Goal: Transaction & Acquisition: Purchase product/service

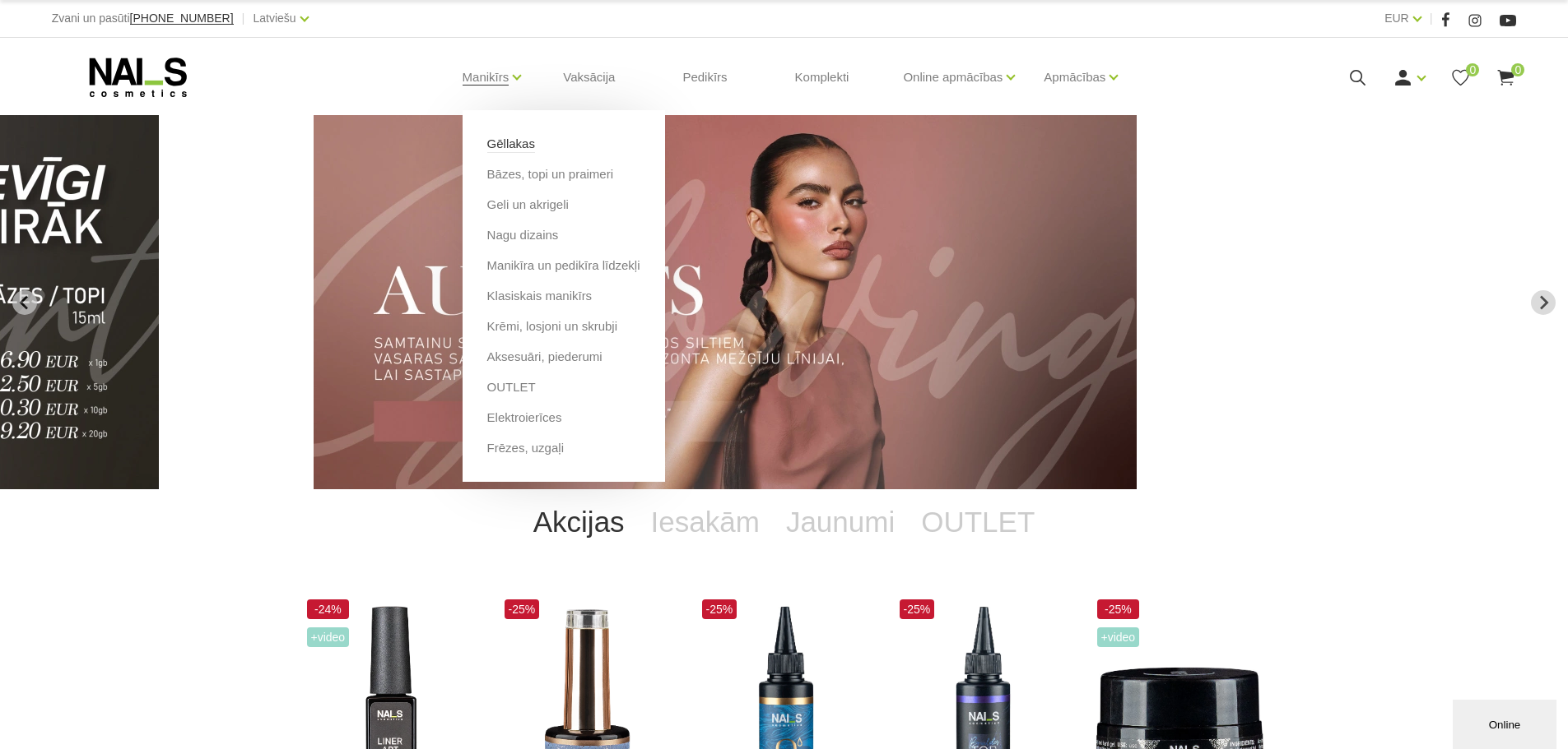
click at [498, 143] on link "Gēllakas" at bounding box center [511, 144] width 48 height 18
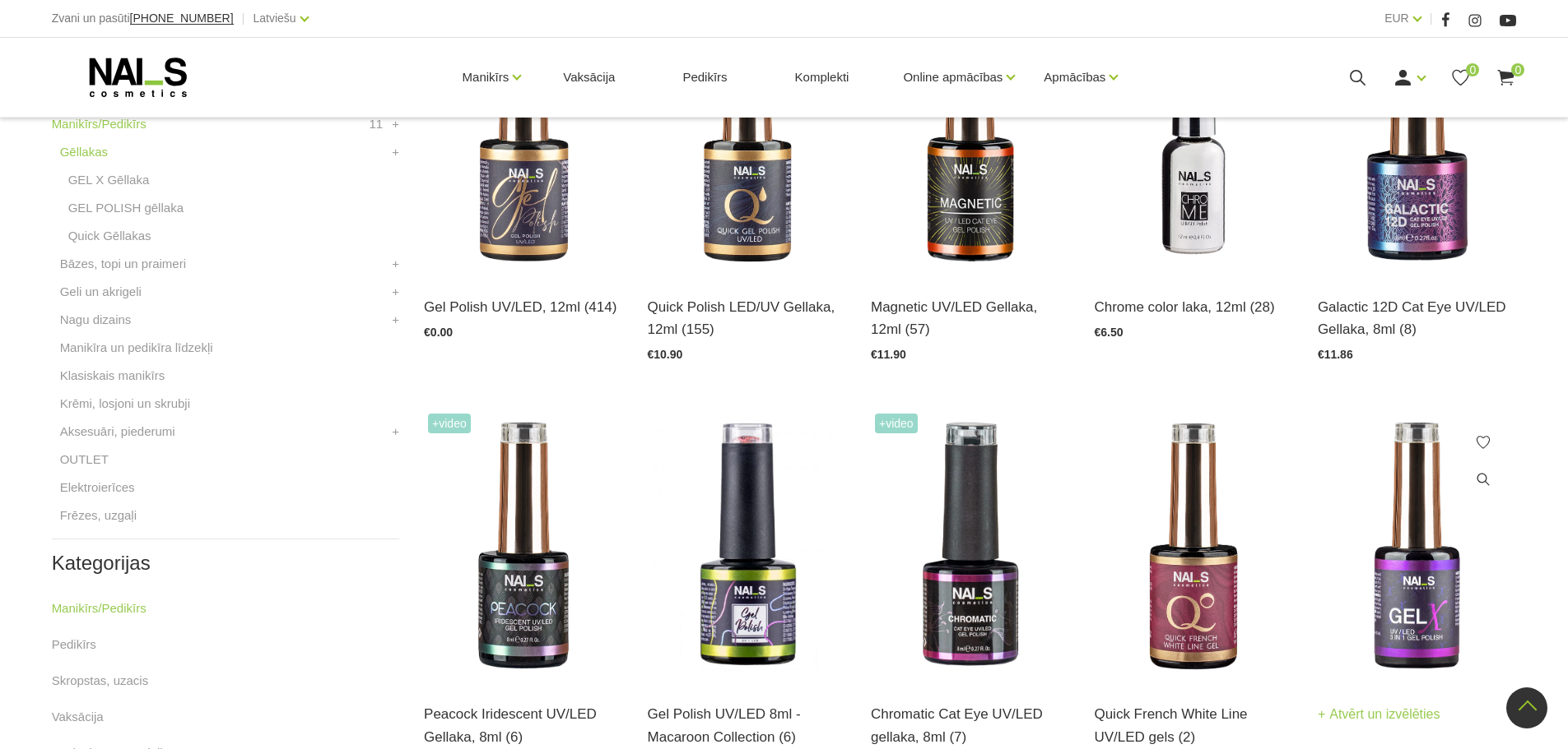
scroll to position [740, 0]
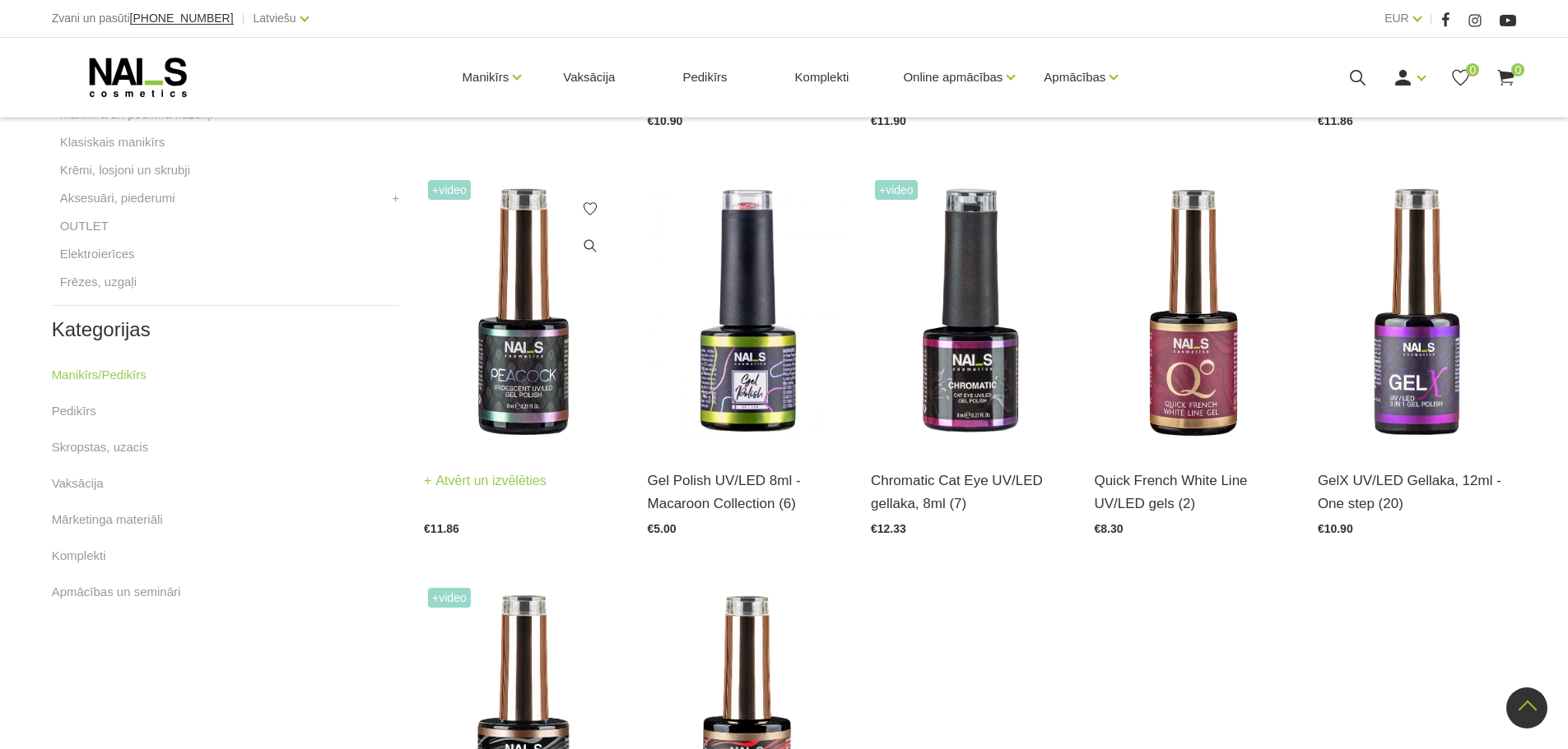
click at [503, 291] on img at bounding box center [523, 313] width 198 height 273
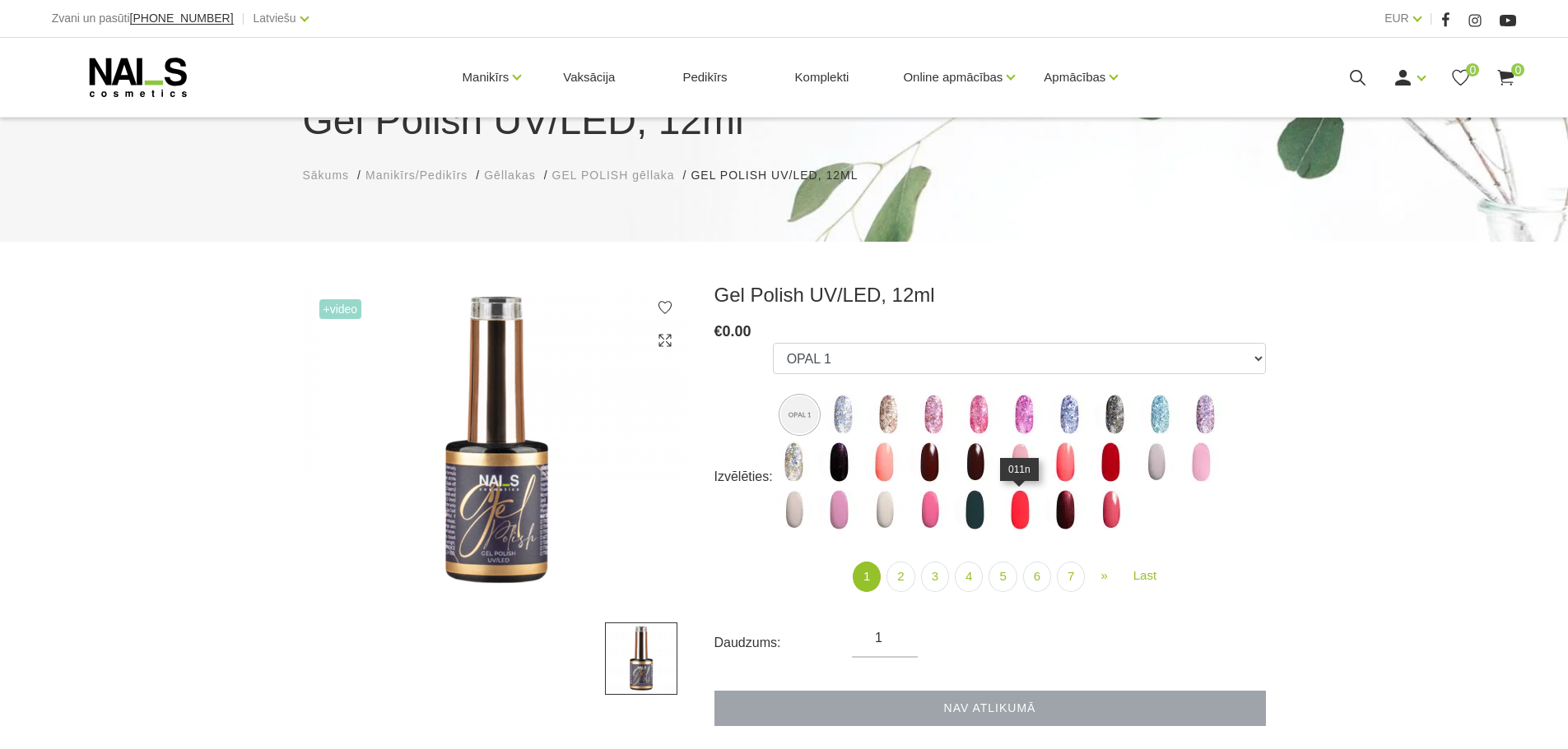
scroll to position [164, 0]
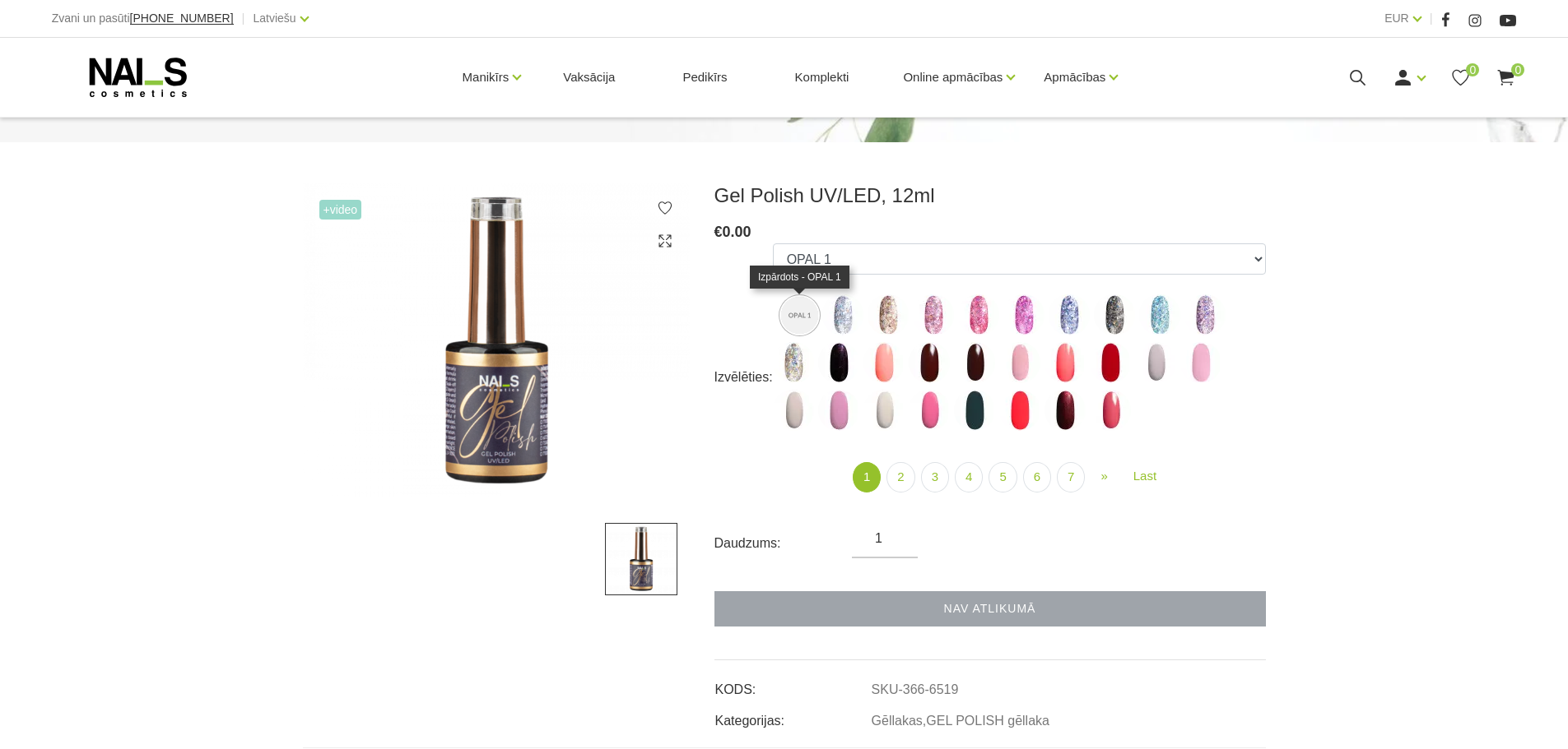
click at [792, 318] on img at bounding box center [799, 315] width 37 height 37
click at [787, 360] on img at bounding box center [794, 363] width 42 height 42
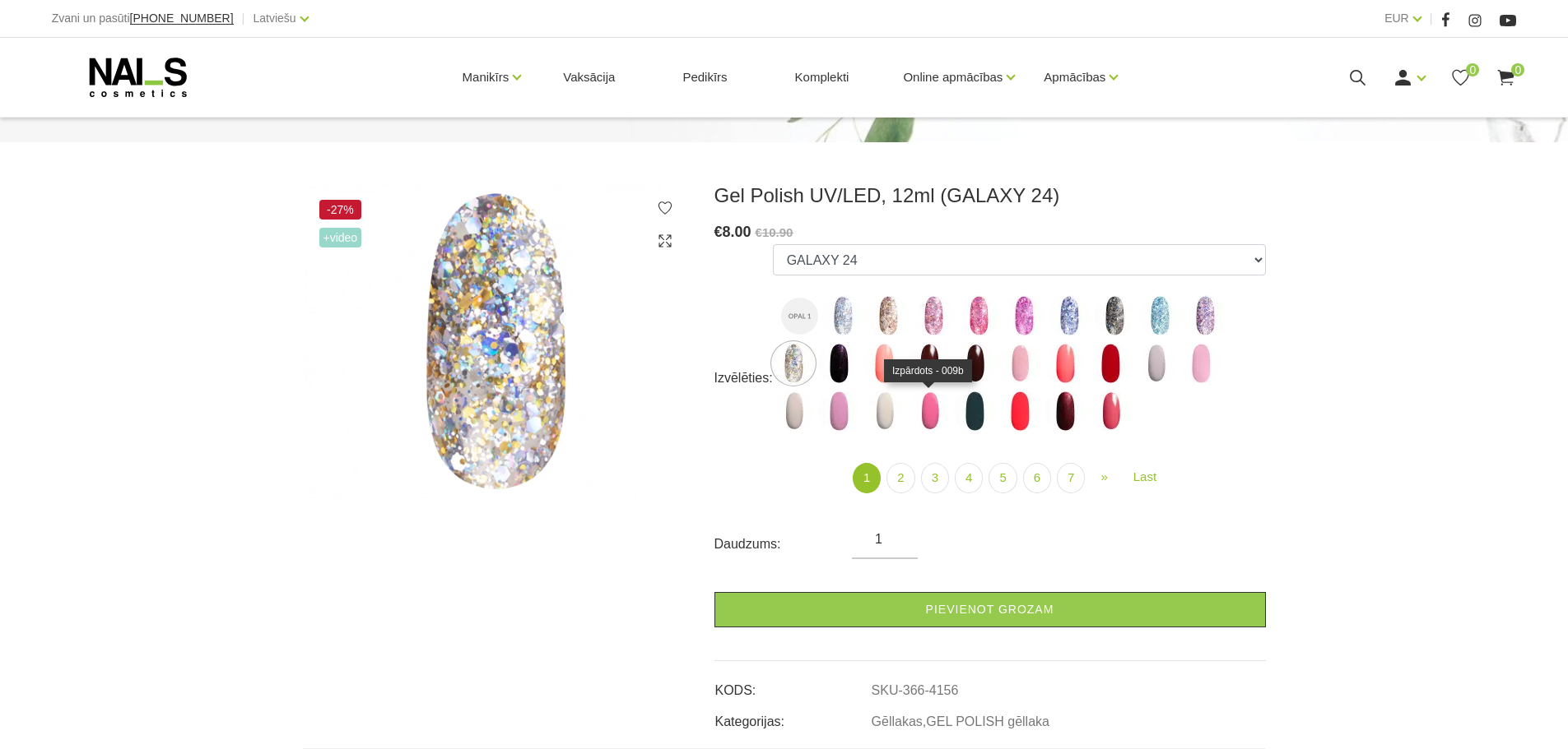
click at [935, 413] on img at bounding box center [930, 411] width 42 height 42
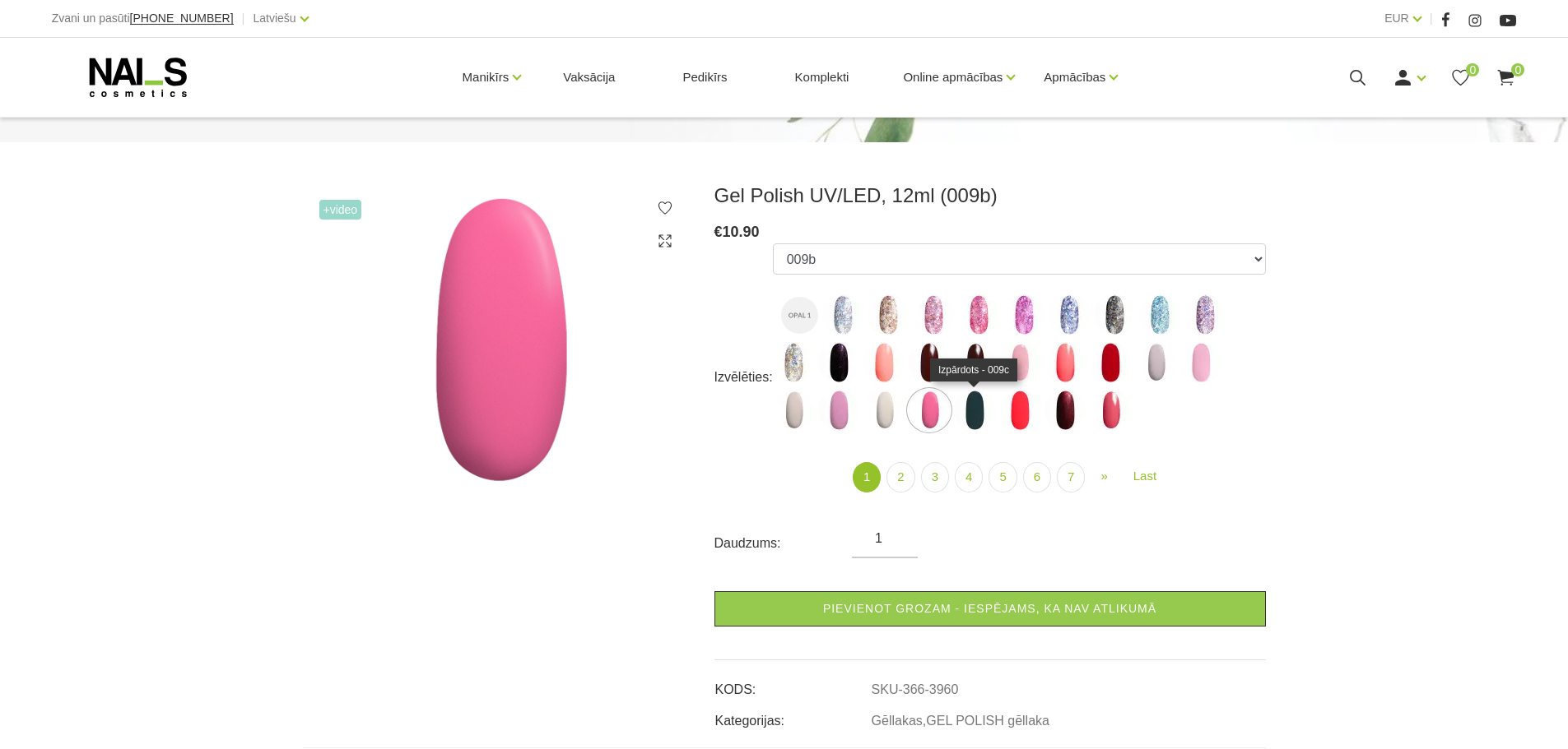
click at [976, 413] on img at bounding box center [974, 411] width 42 height 42
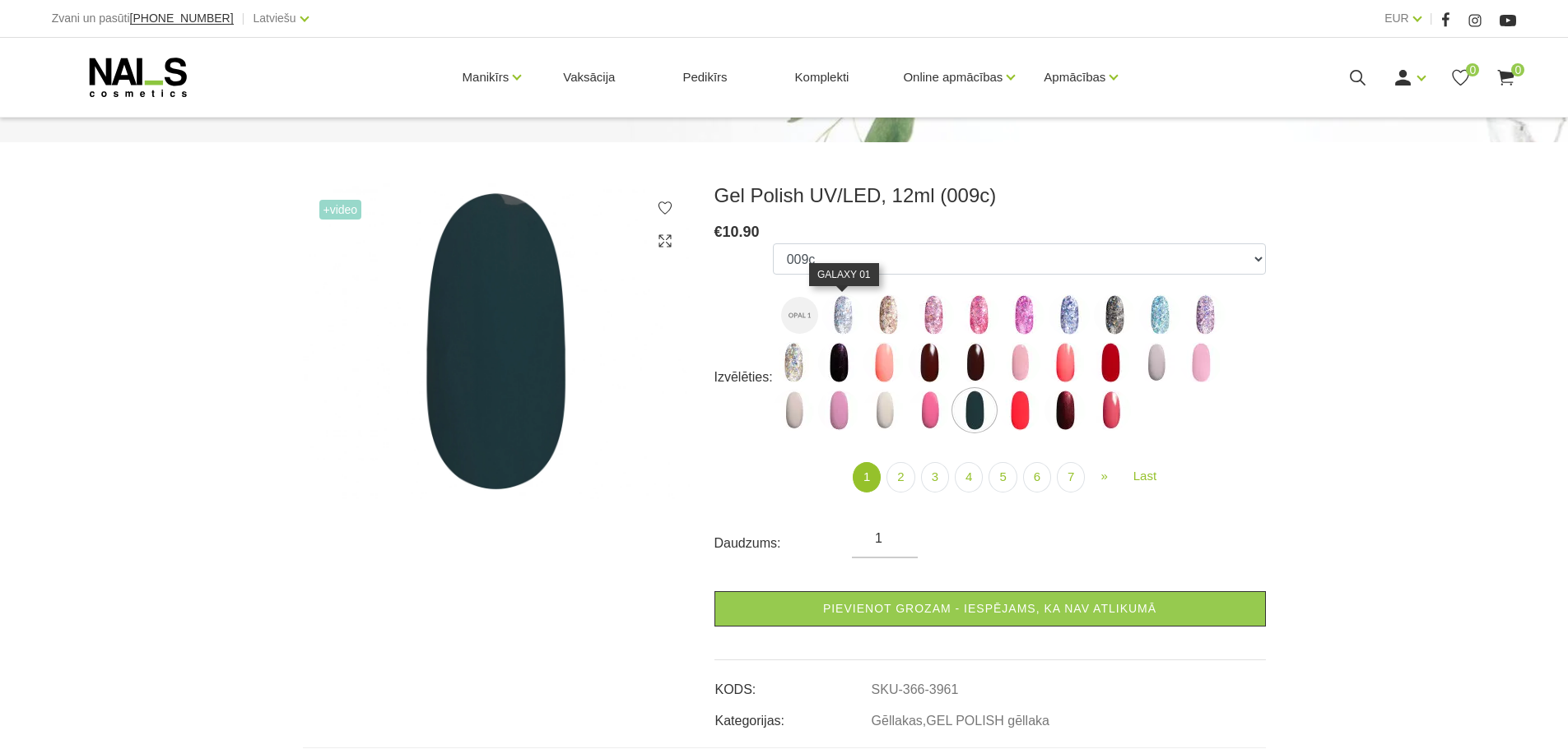
click at [839, 318] on img at bounding box center [843, 315] width 42 height 42
select select "4146"
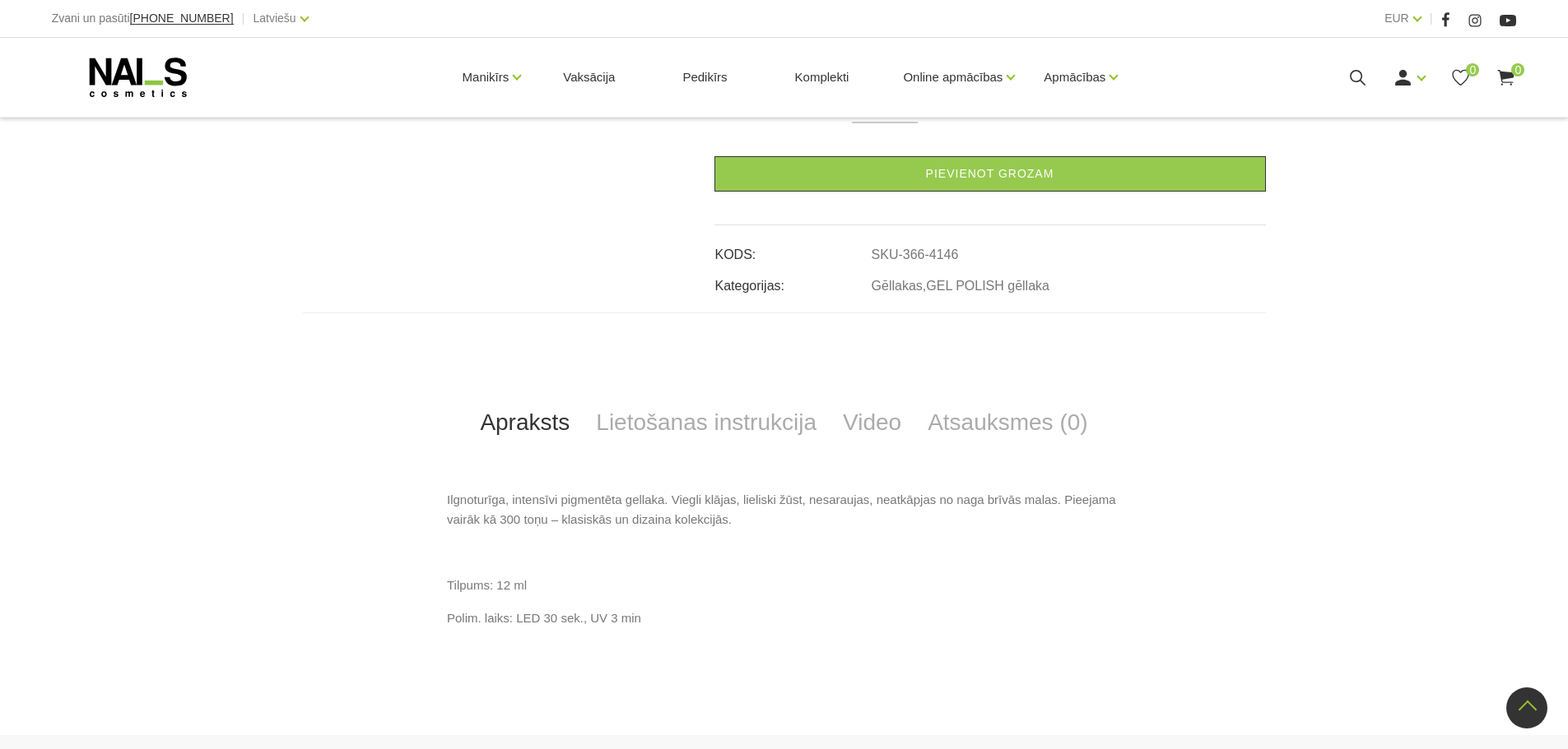
scroll to position [576, 0]
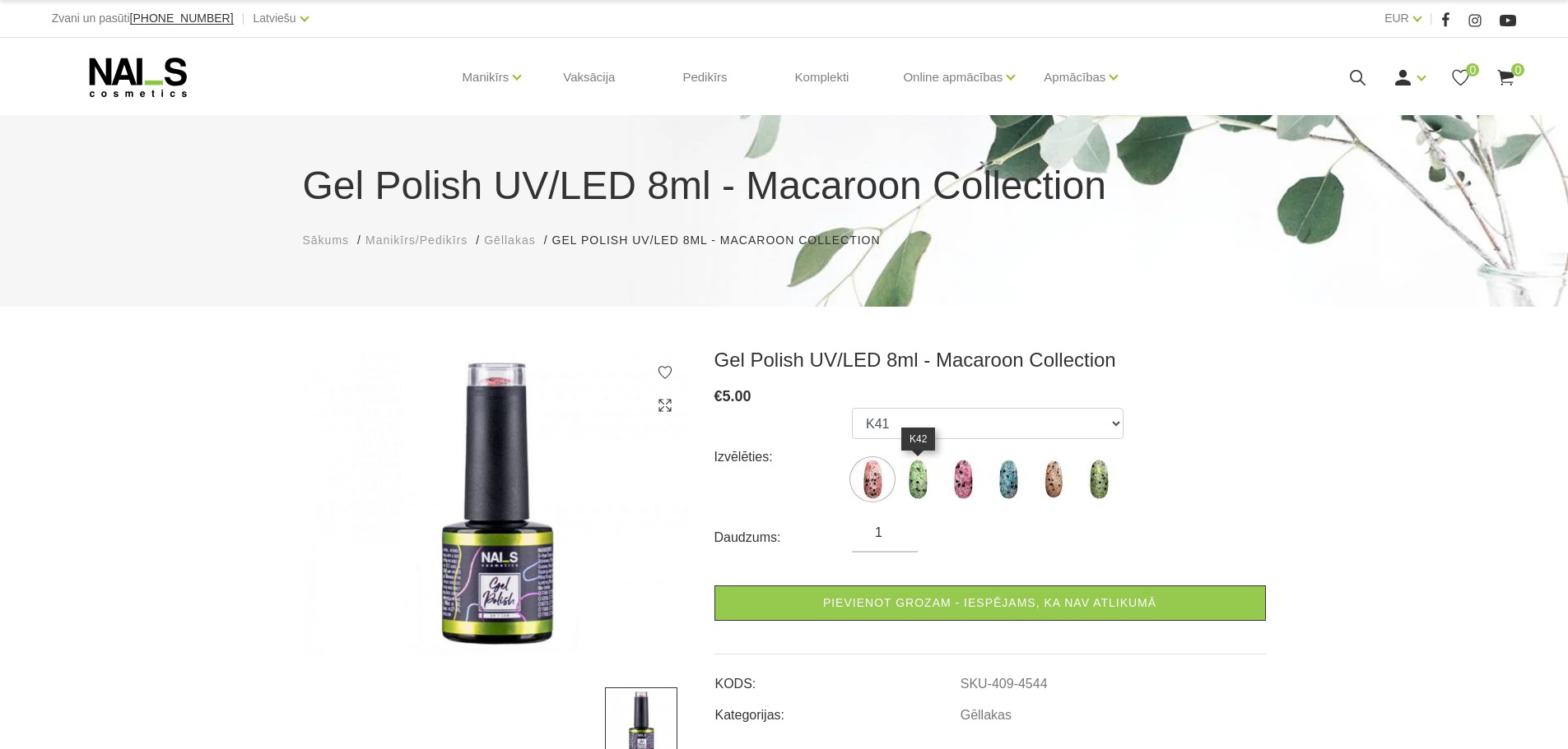
click at [923, 486] on img at bounding box center [918, 480] width 42 height 42
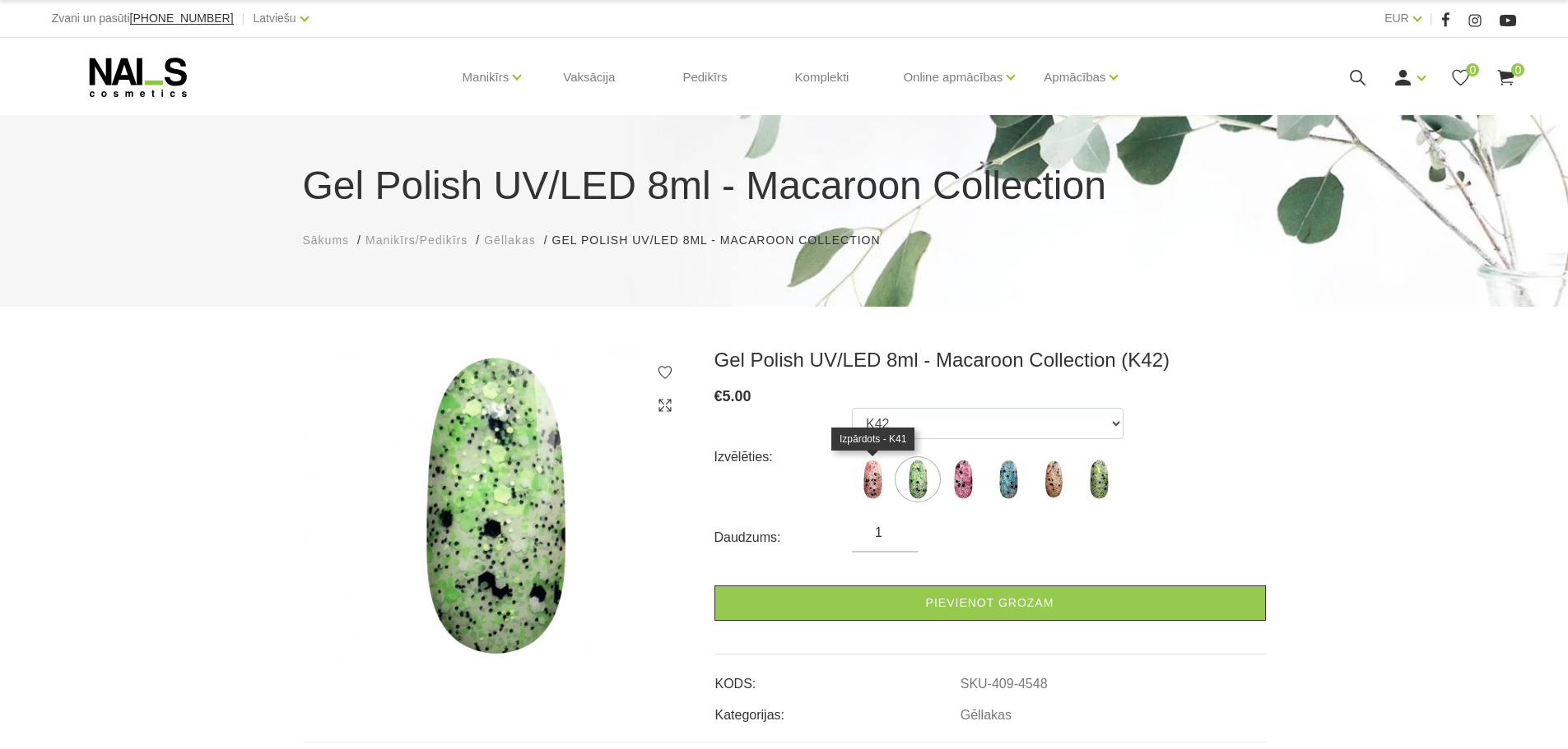
click at [866, 481] on img at bounding box center [872, 480] width 42 height 42
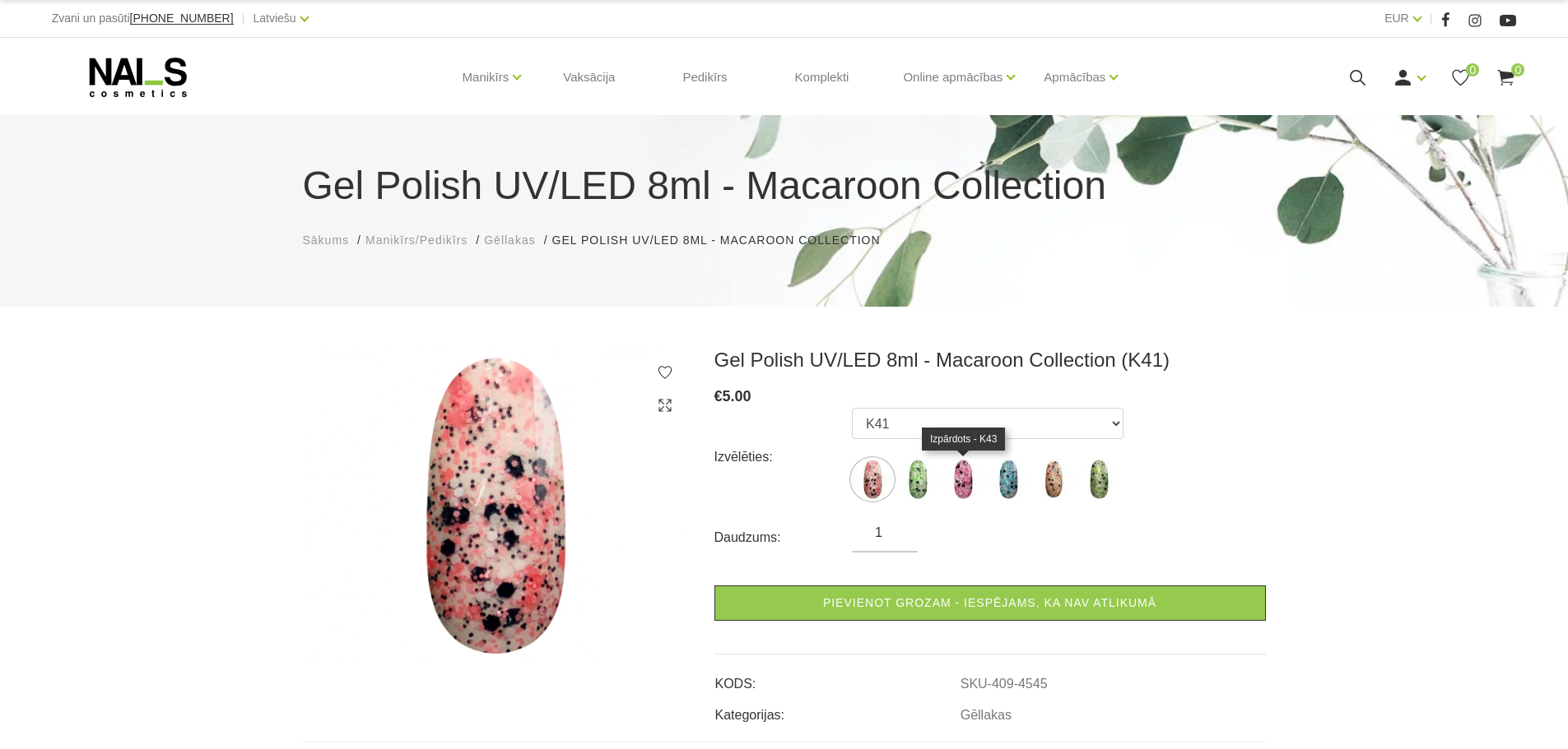
click at [972, 484] on img at bounding box center [963, 480] width 42 height 42
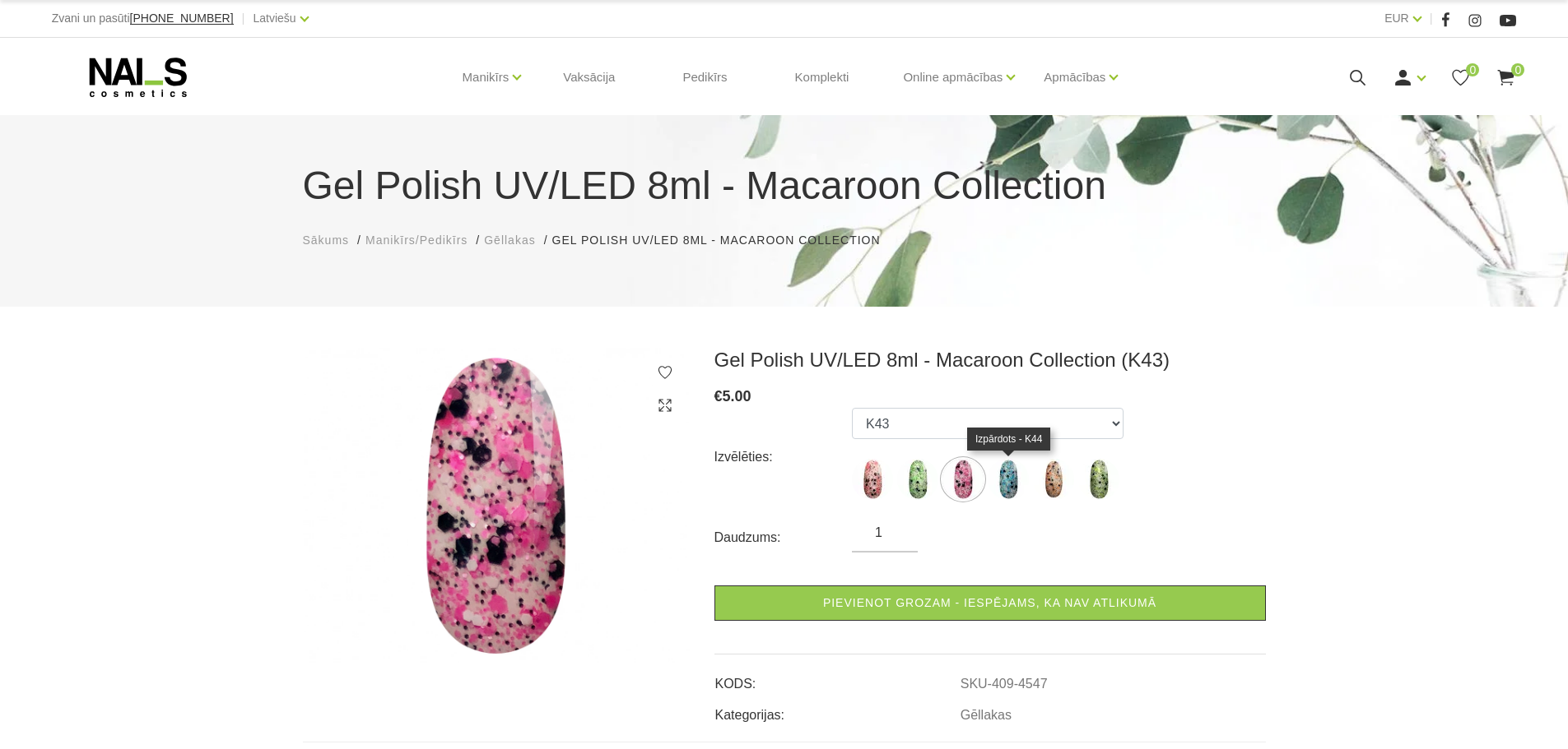
click at [999, 484] on img at bounding box center [1008, 480] width 42 height 42
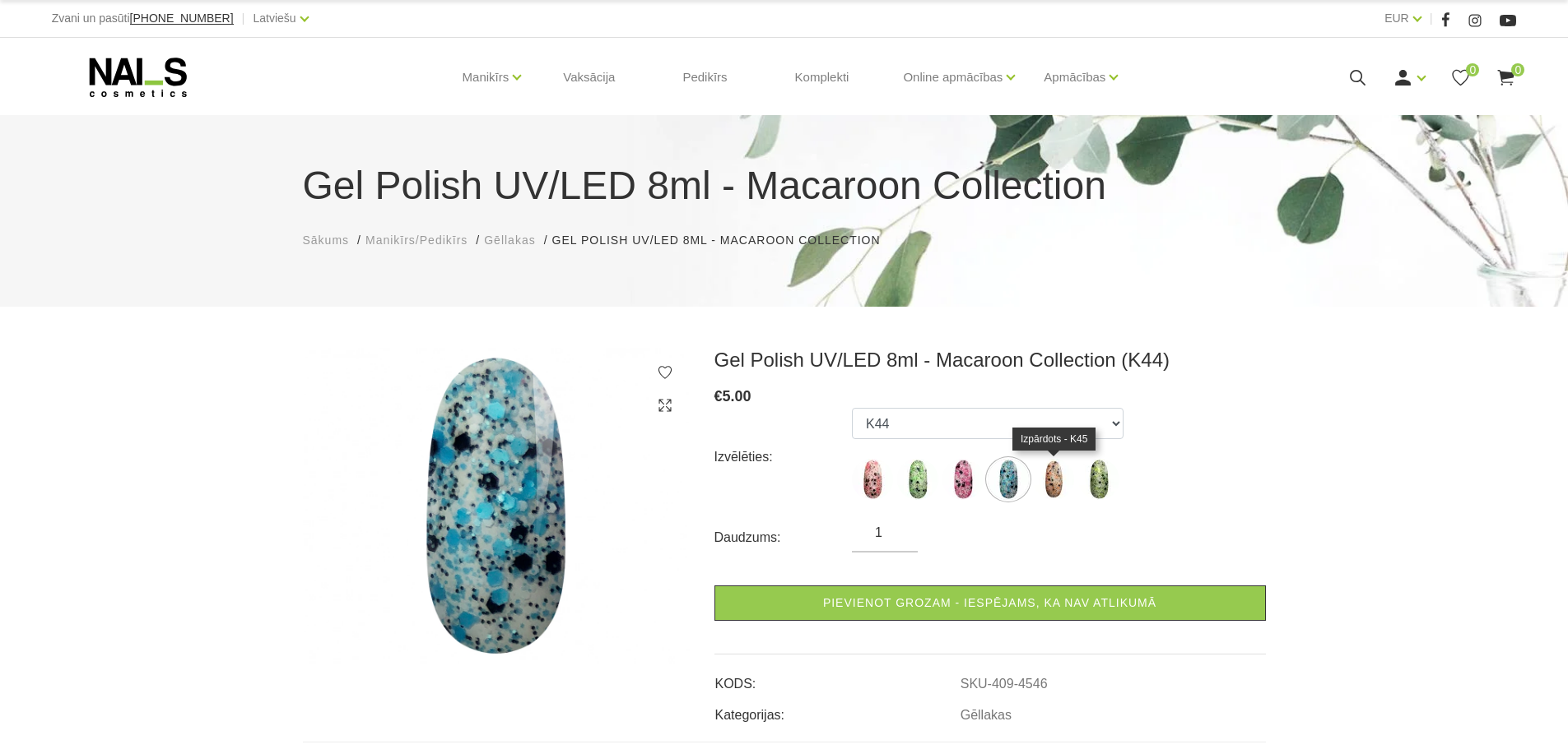
click at [1059, 481] on img at bounding box center [1054, 480] width 42 height 42
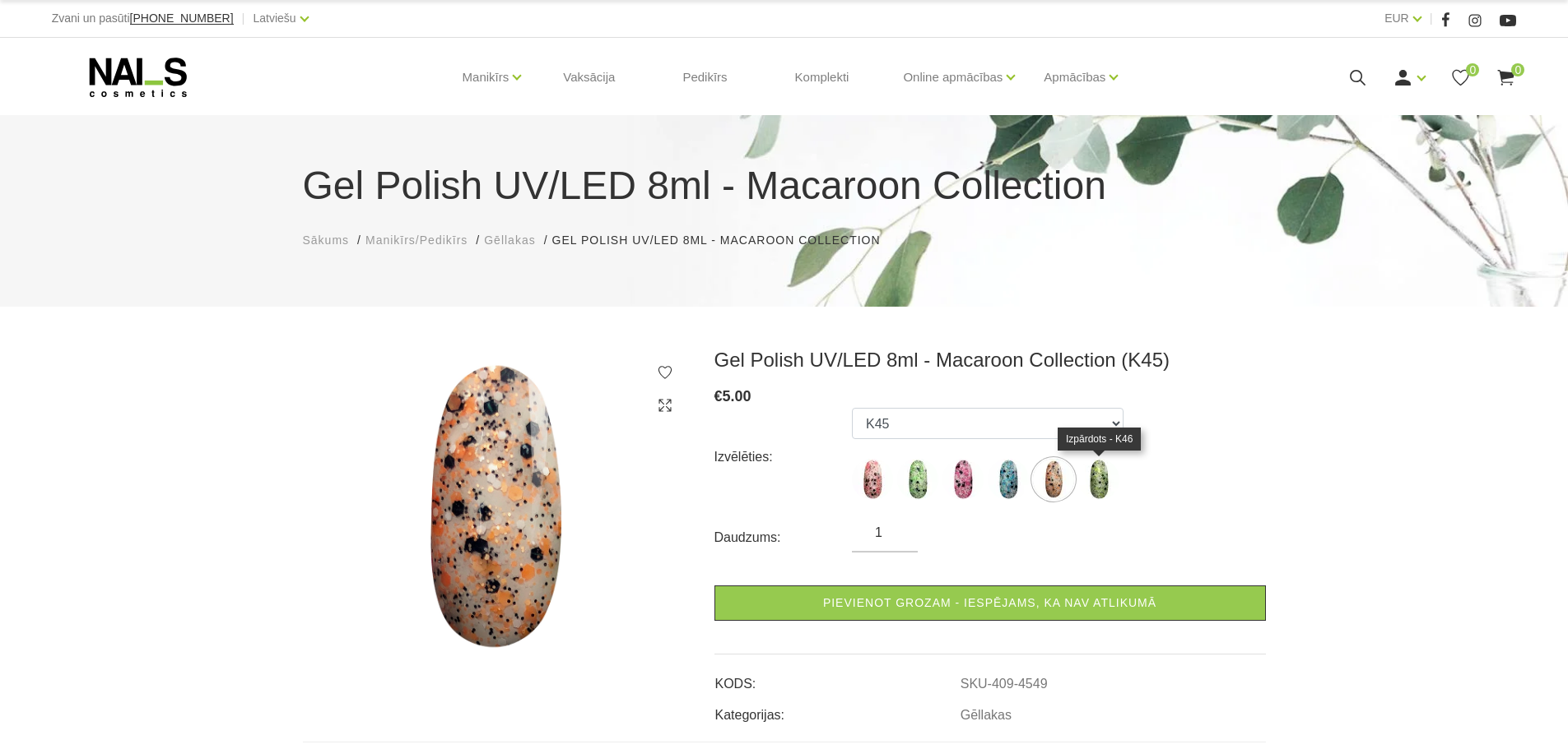
click at [1105, 473] on img at bounding box center [1099, 480] width 42 height 42
select select "4544"
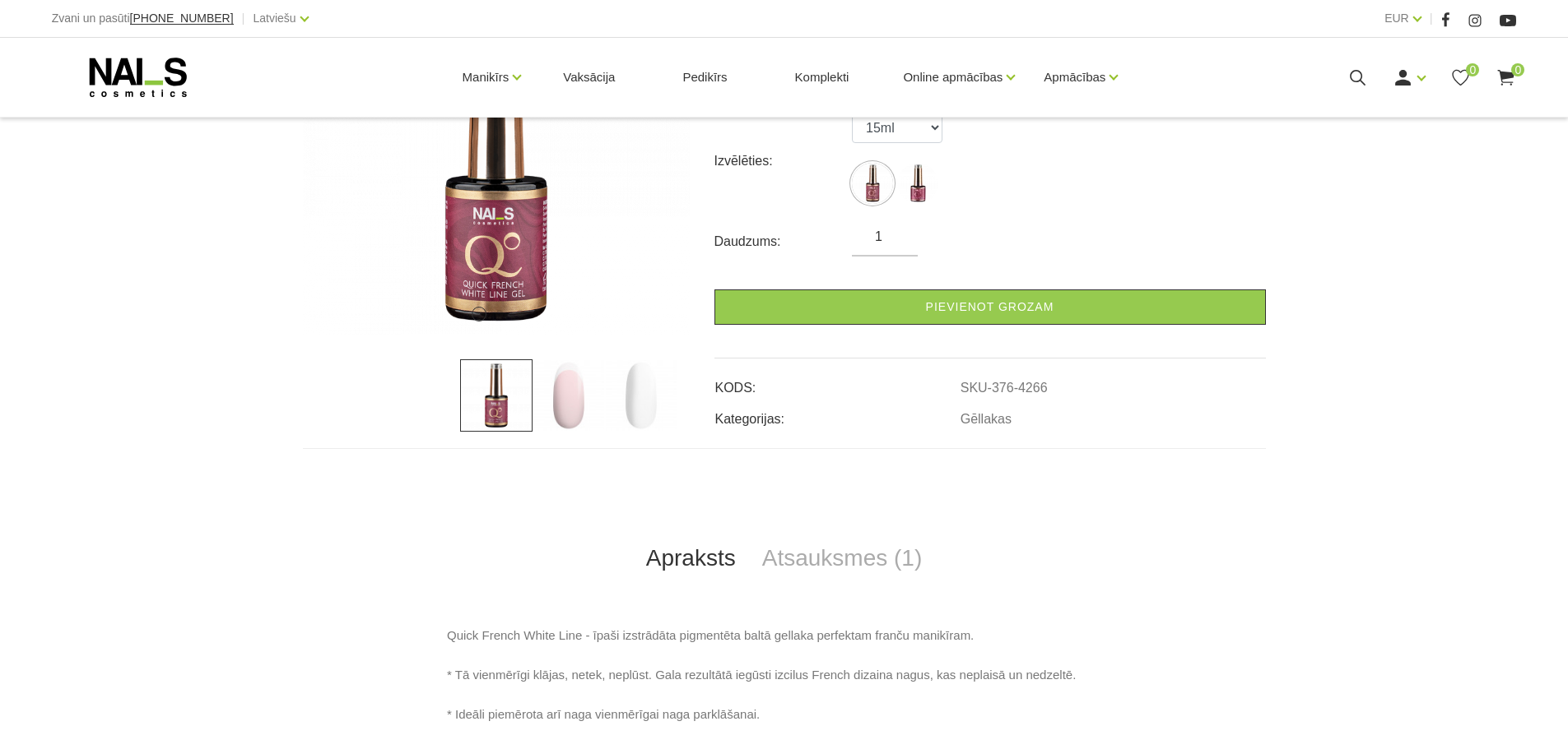
scroll to position [329, 0]
click at [578, 396] on img at bounding box center [568, 394] width 72 height 72
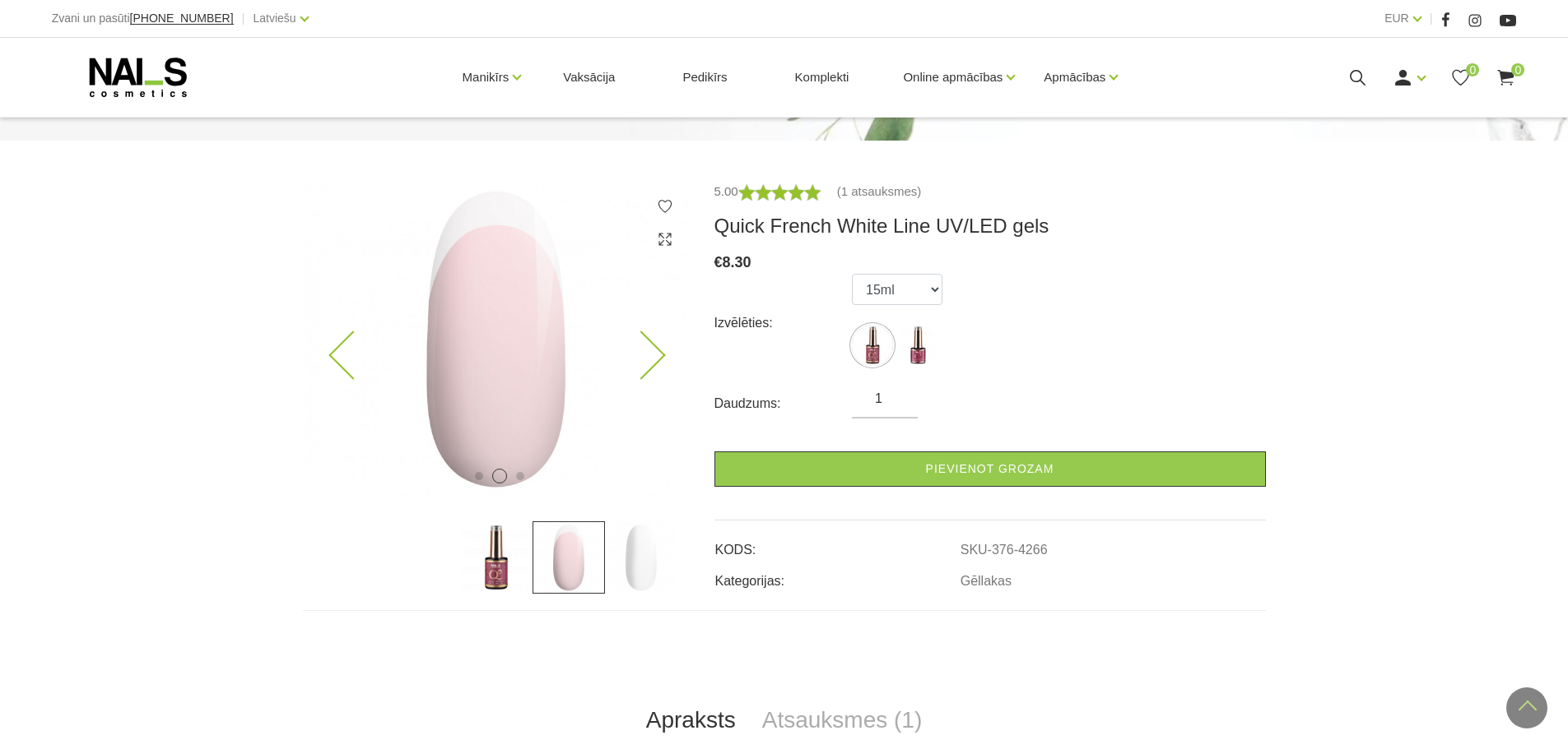
scroll to position [164, 0]
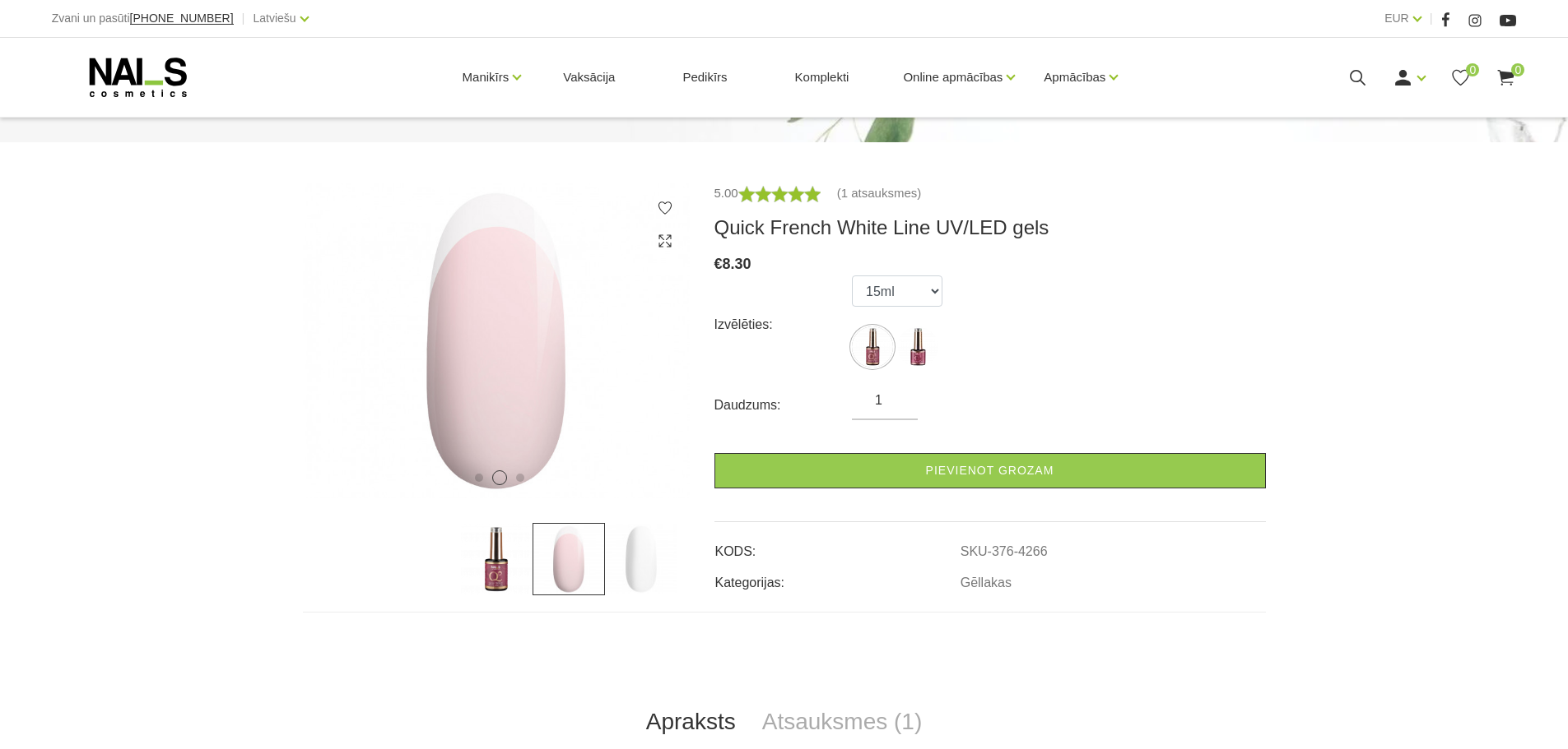
click at [654, 560] on img at bounding box center [640, 559] width 72 height 72
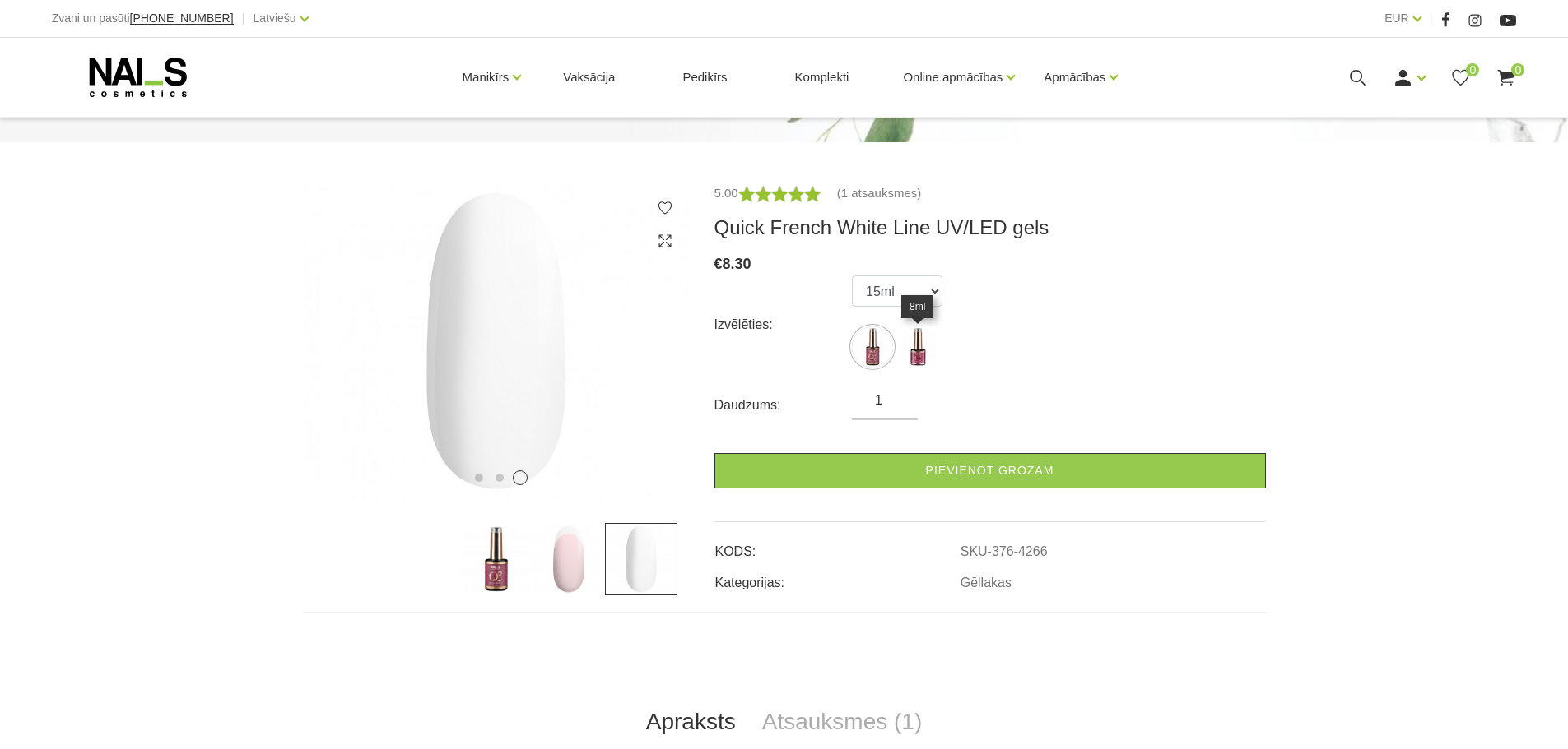
click at [910, 349] on img at bounding box center [918, 348] width 42 height 42
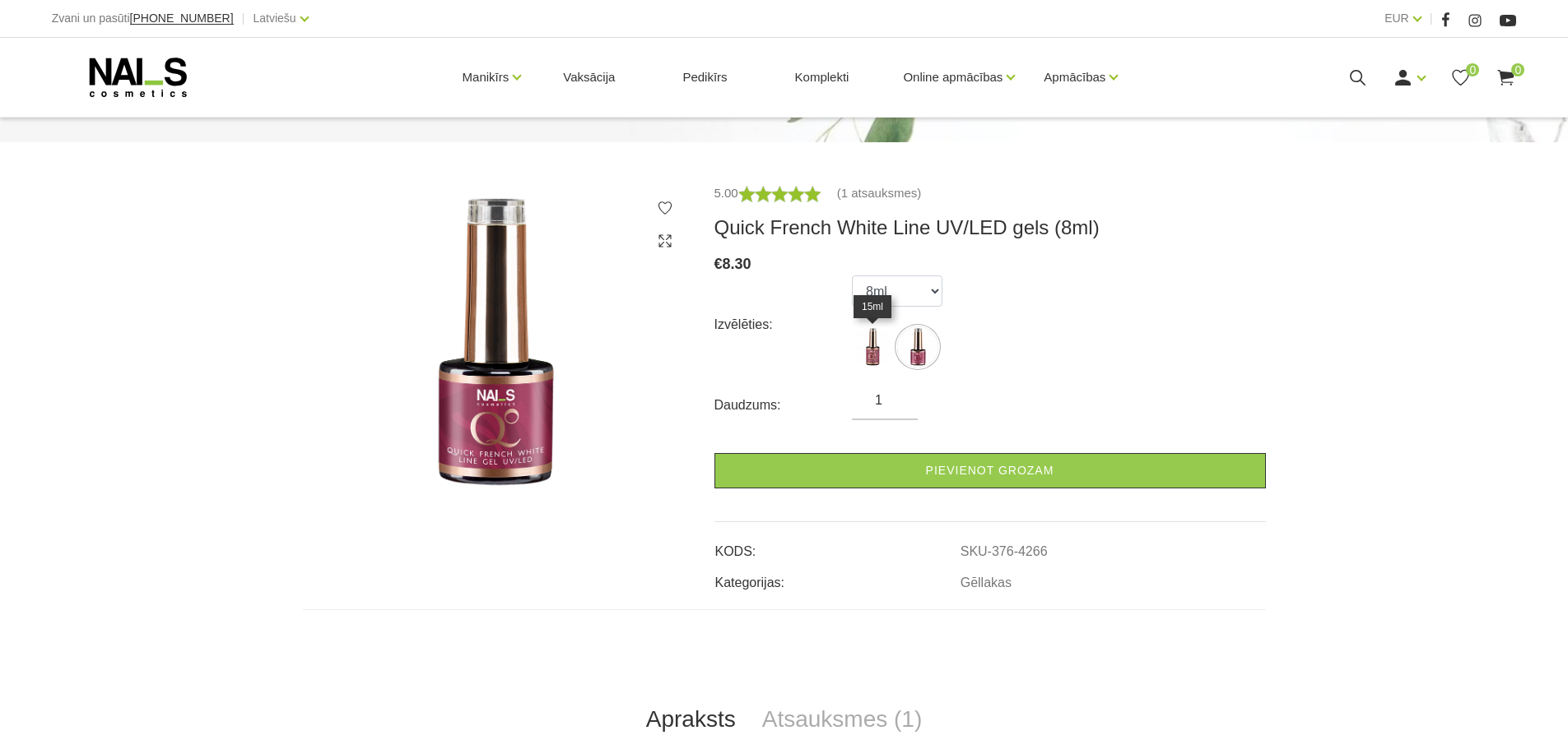
click at [868, 352] on img at bounding box center [872, 348] width 42 height 42
select select "4265"
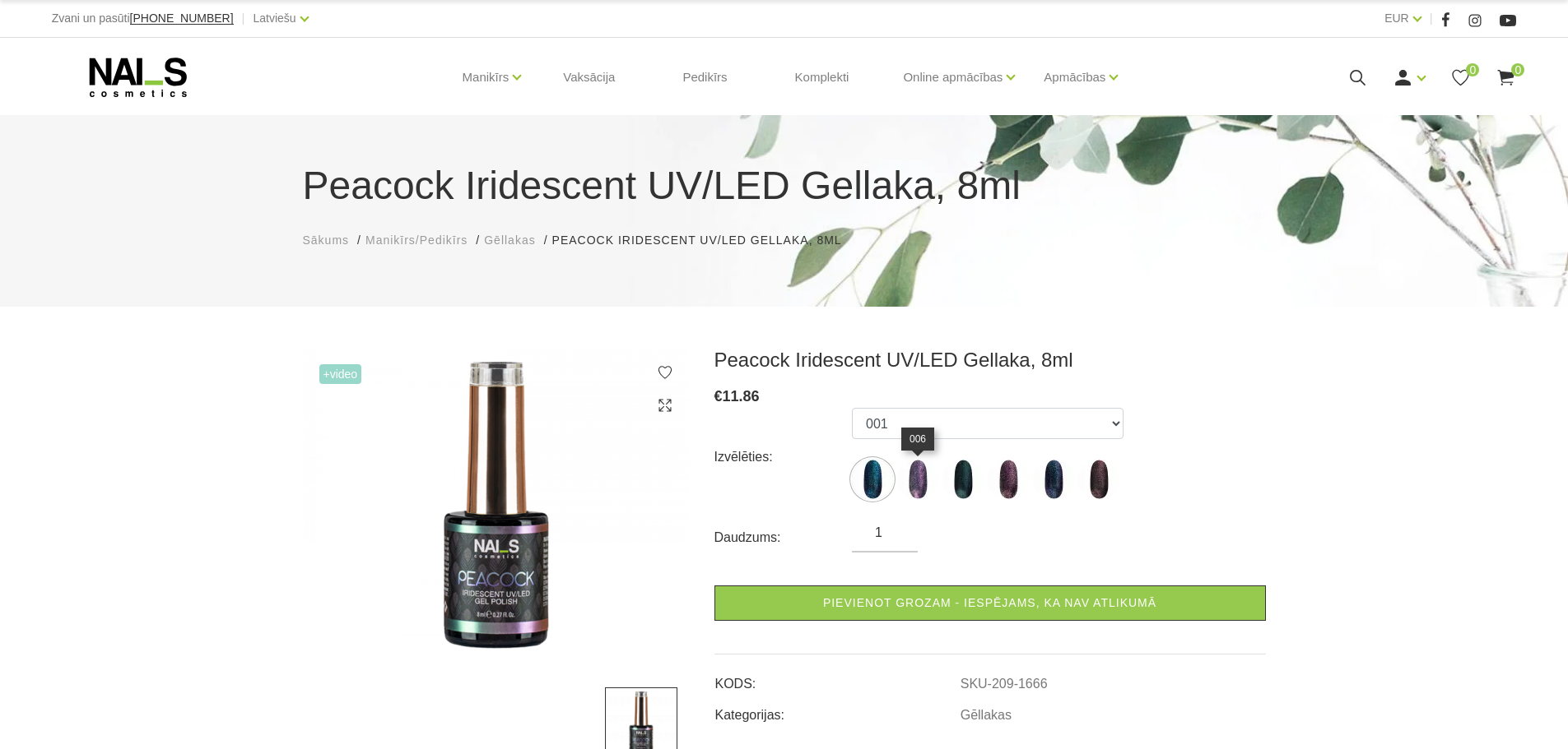
click at [921, 483] on img at bounding box center [918, 480] width 42 height 42
select select "1667"
